Goal: Navigation & Orientation: Go to known website

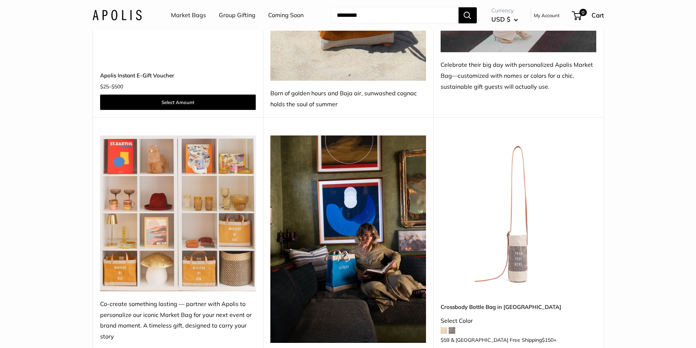
scroll to position [63, 0]
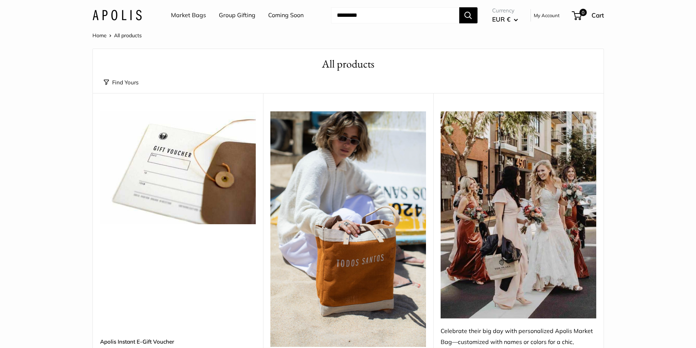
click at [96, 36] on link "Home" at bounding box center [99, 35] width 14 height 7
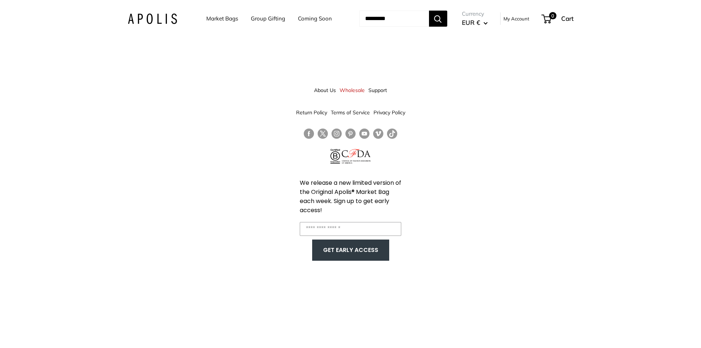
click at [138, 14] on img at bounding box center [152, 19] width 49 height 11
